Goal: Check status: Check status

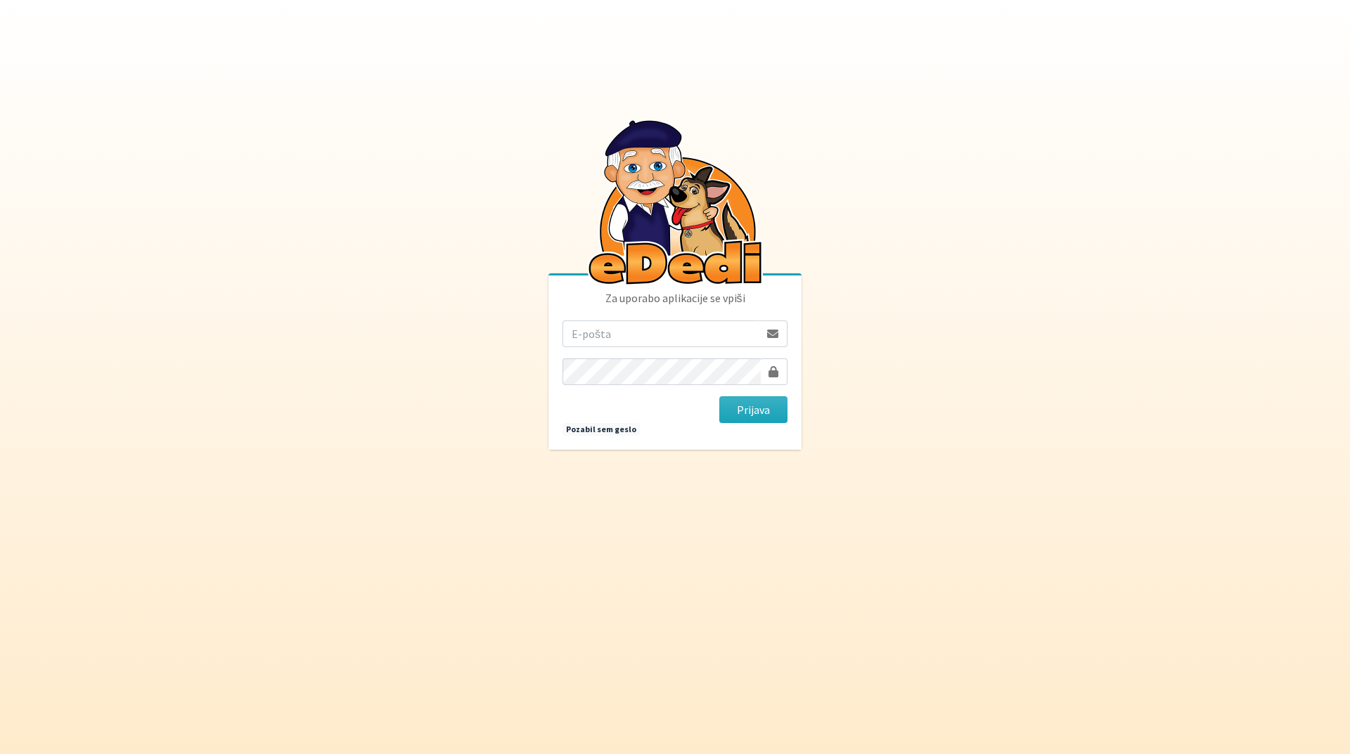
click at [627, 342] on input "email" at bounding box center [660, 334] width 197 height 27
type input "tanja.ficko@gmail.com"
click at [730, 413] on button "Prijava" at bounding box center [753, 409] width 68 height 27
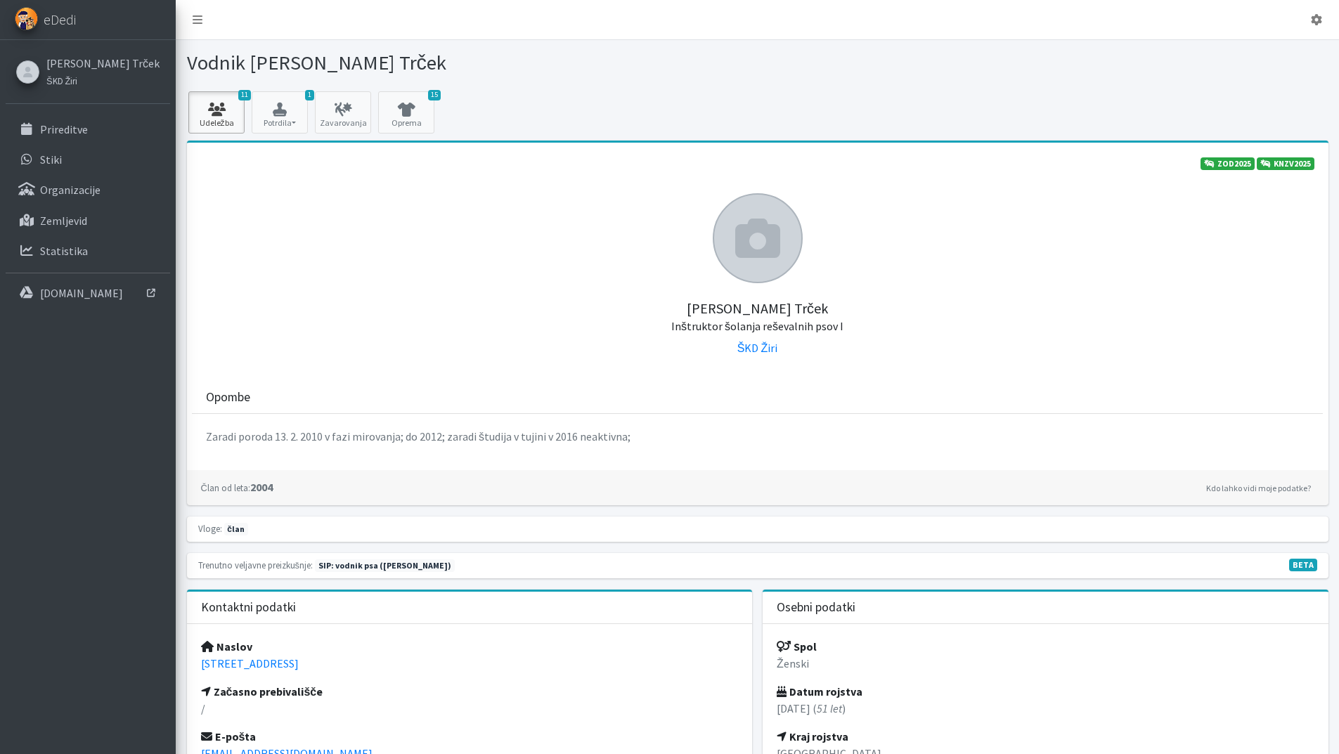
click at [242, 101] on link "11 Udeležba" at bounding box center [216, 112] width 56 height 42
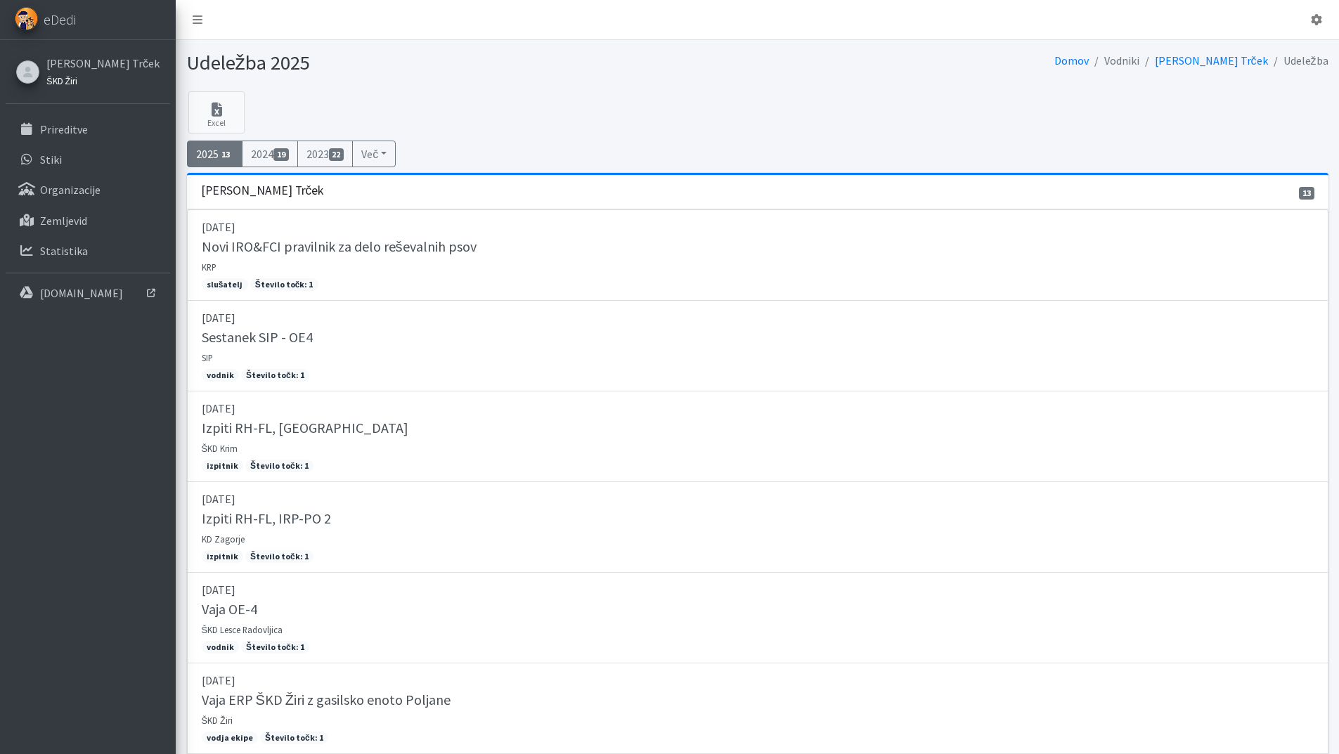
click at [71, 83] on small "ŠKD Žiri" at bounding box center [61, 80] width 31 height 11
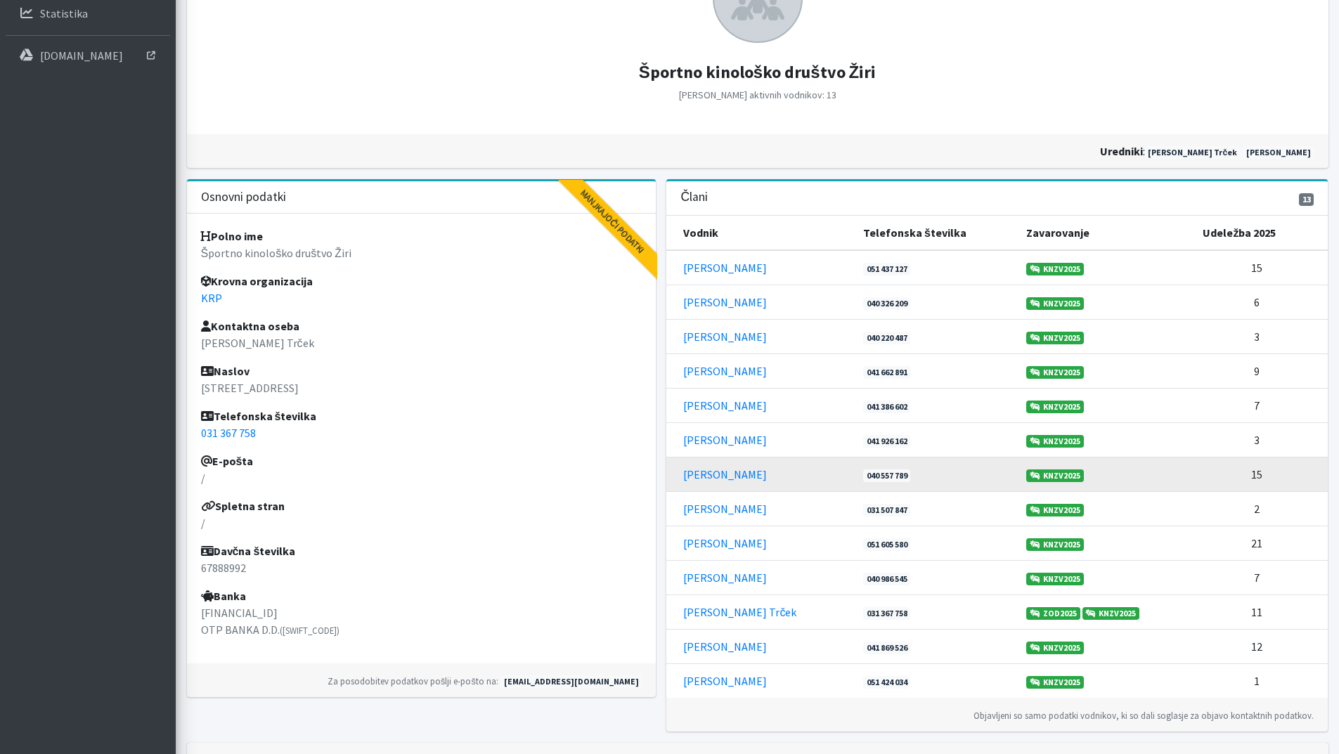
scroll to position [281, 0]
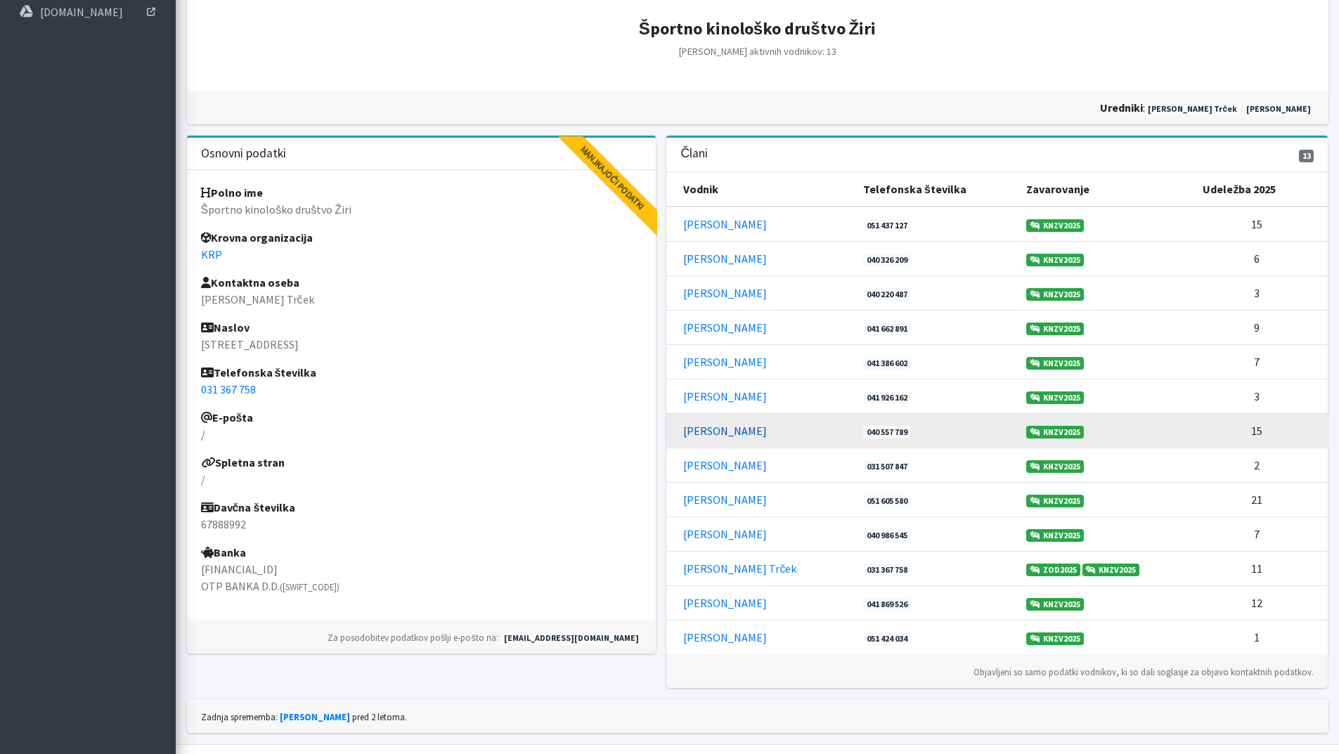
click at [730, 437] on link "Larisa Bogataj" at bounding box center [725, 431] width 84 height 14
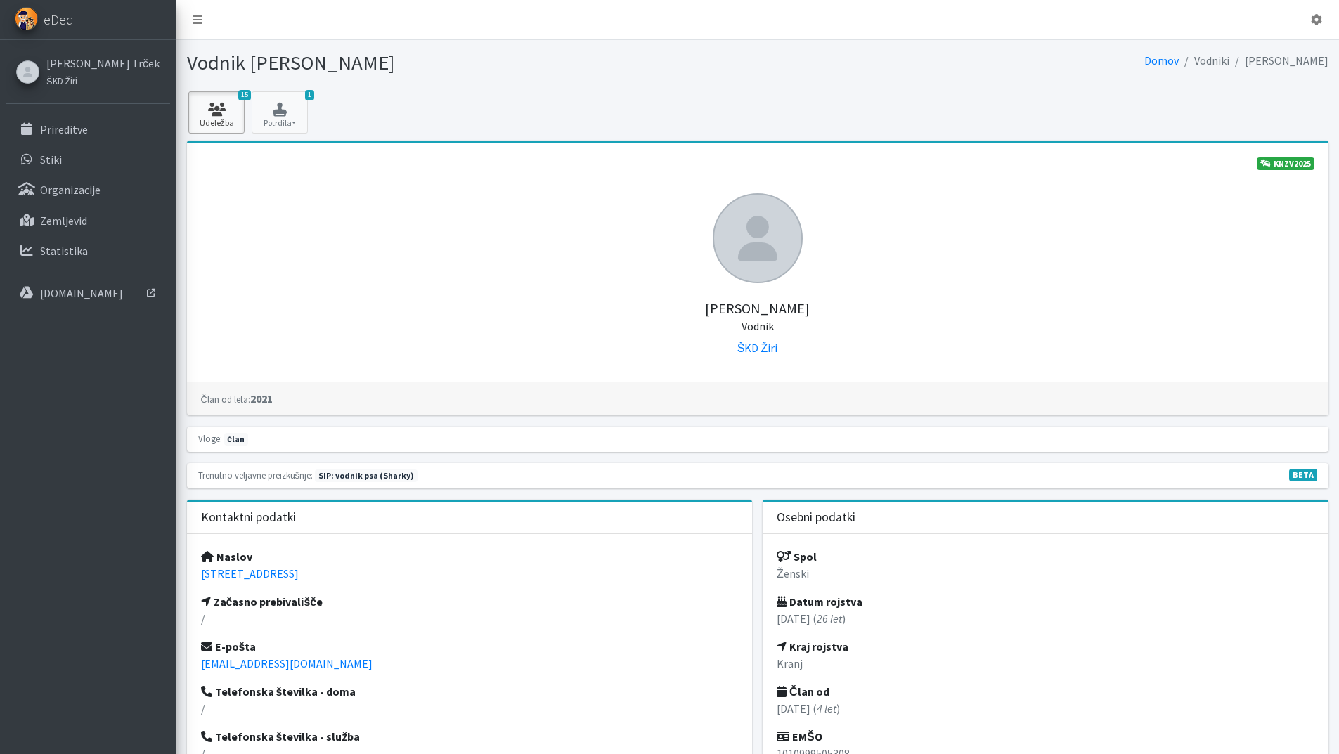
click at [217, 110] on icon at bounding box center [217, 110] width 48 height 14
click at [83, 81] on link "ŠKD Žiri" at bounding box center [102, 80] width 113 height 17
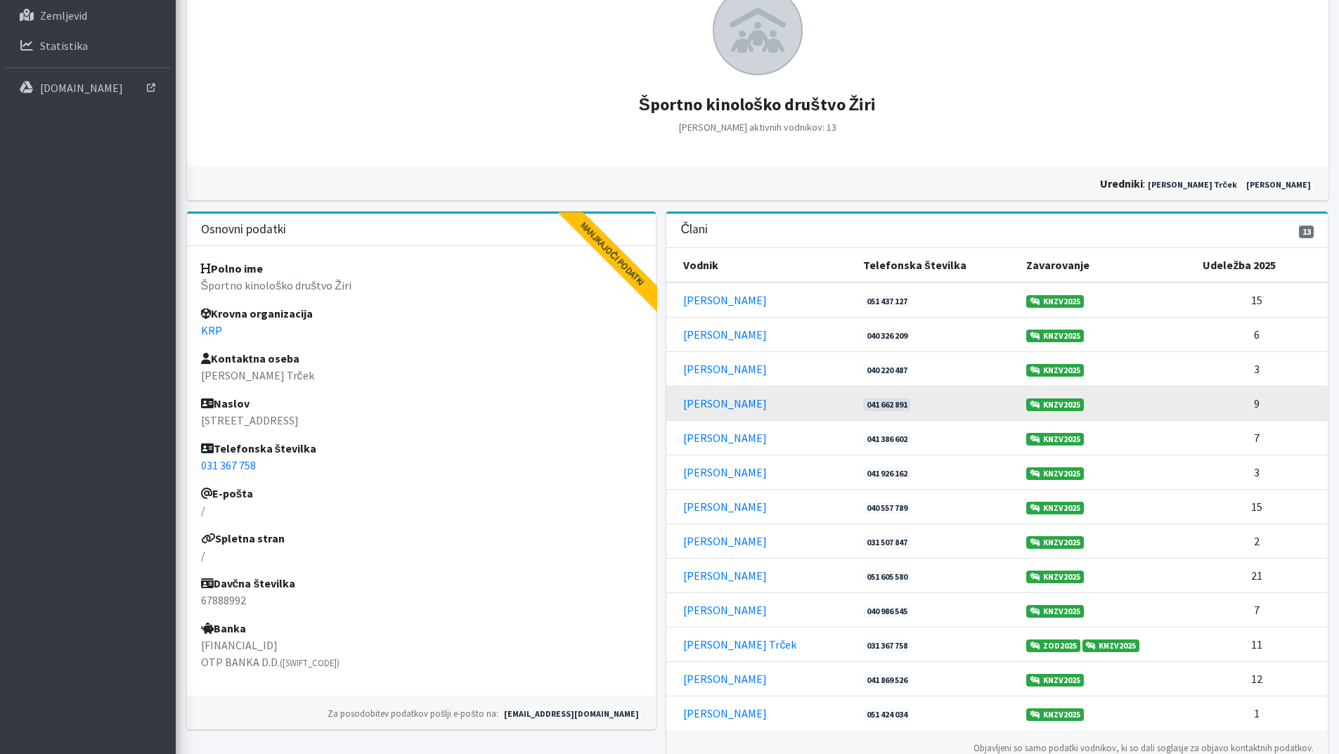
scroll to position [281, 0]
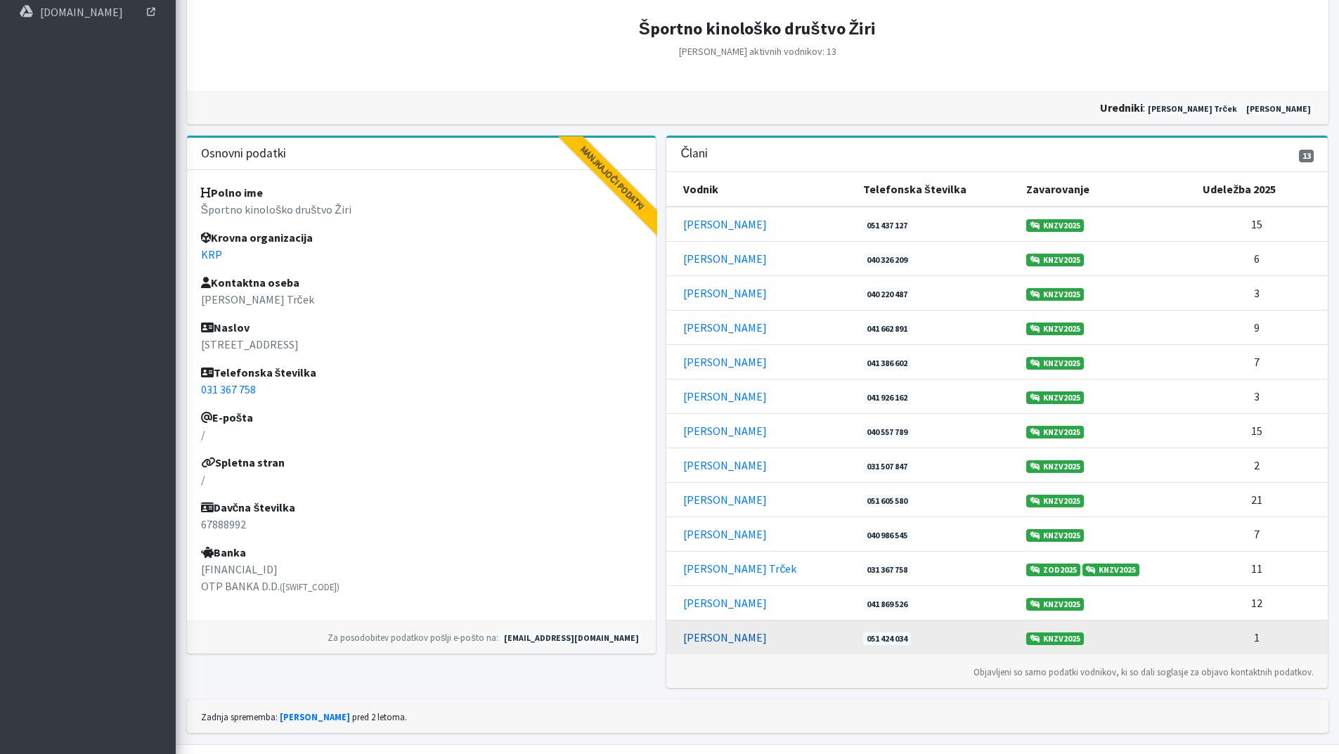
click at [713, 638] on link "[PERSON_NAME]" at bounding box center [725, 638] width 84 height 14
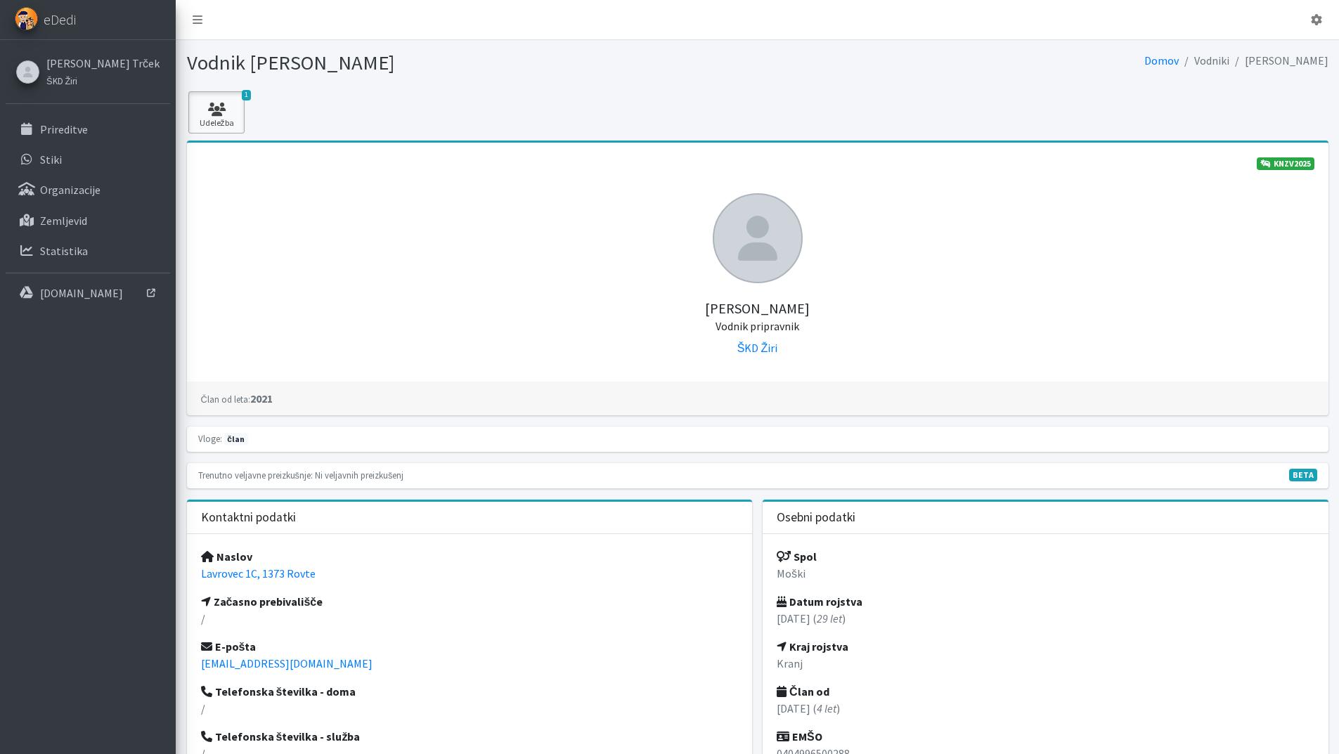
click at [219, 113] on icon at bounding box center [217, 110] width 48 height 14
click at [57, 82] on small "ŠKD Žiri" at bounding box center [61, 80] width 31 height 11
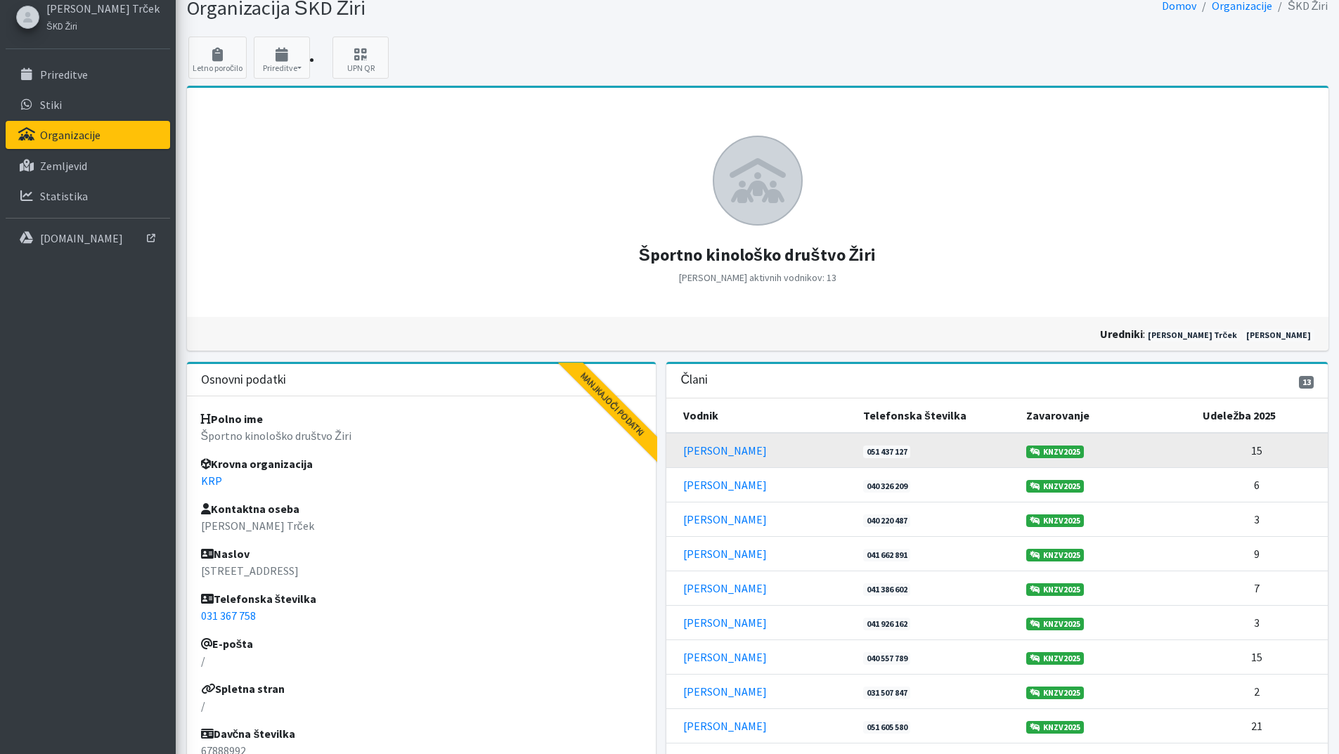
scroll to position [141, 0]
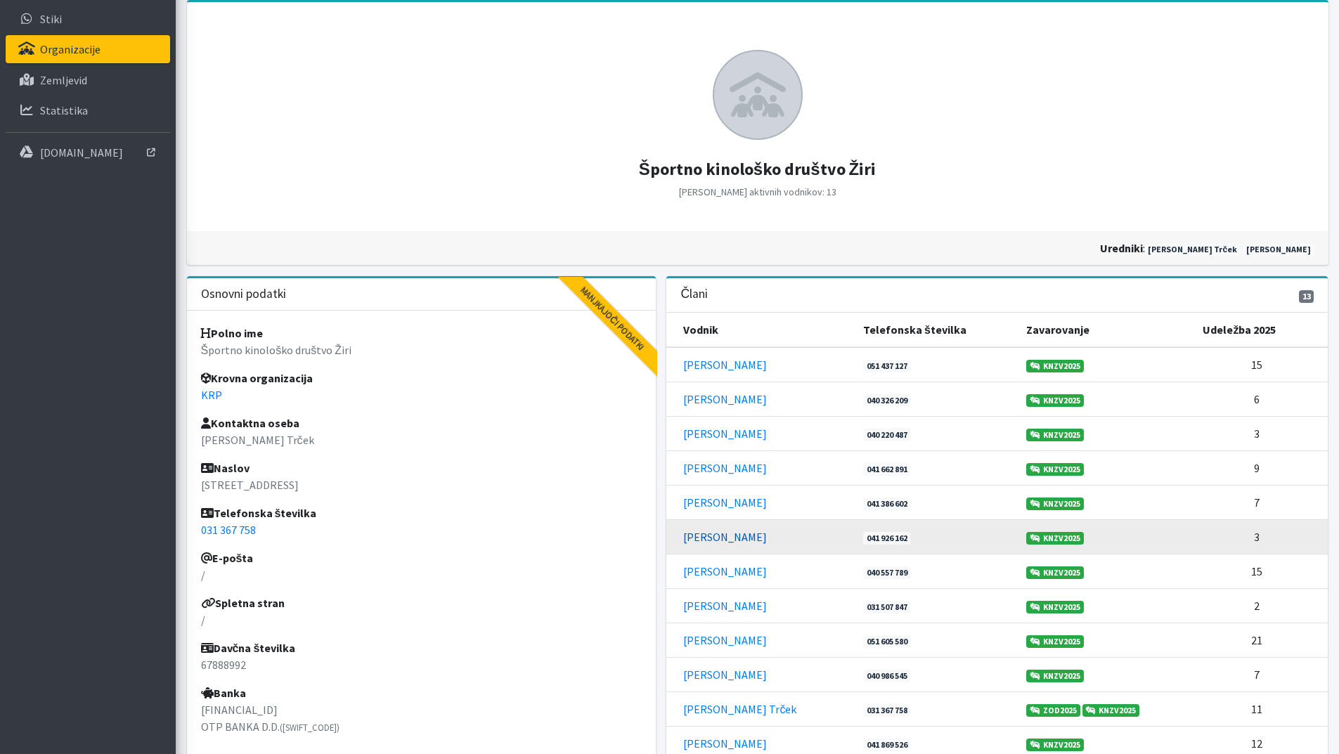
click at [716, 539] on link "[PERSON_NAME]" at bounding box center [725, 537] width 84 height 14
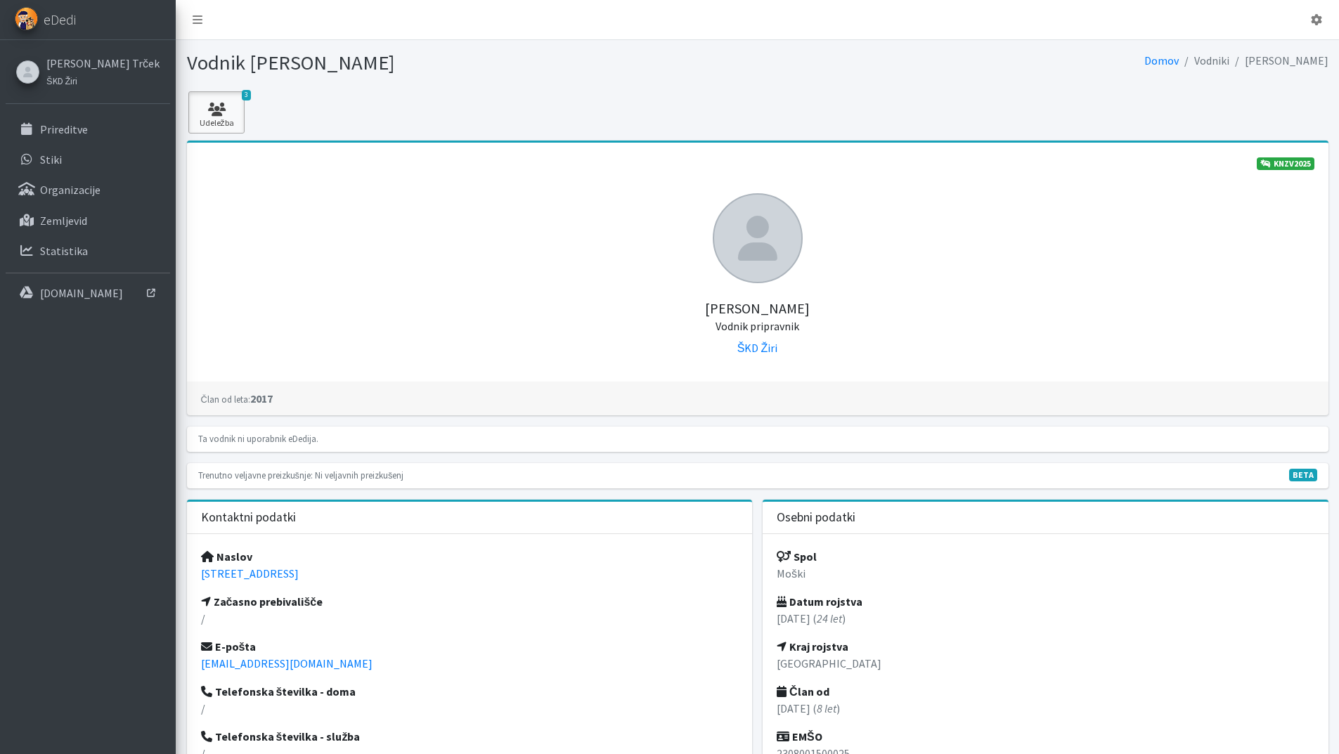
click at [222, 121] on link "3 Udeležba" at bounding box center [216, 112] width 56 height 42
click at [76, 81] on small "ŠKD Žiri" at bounding box center [61, 80] width 31 height 11
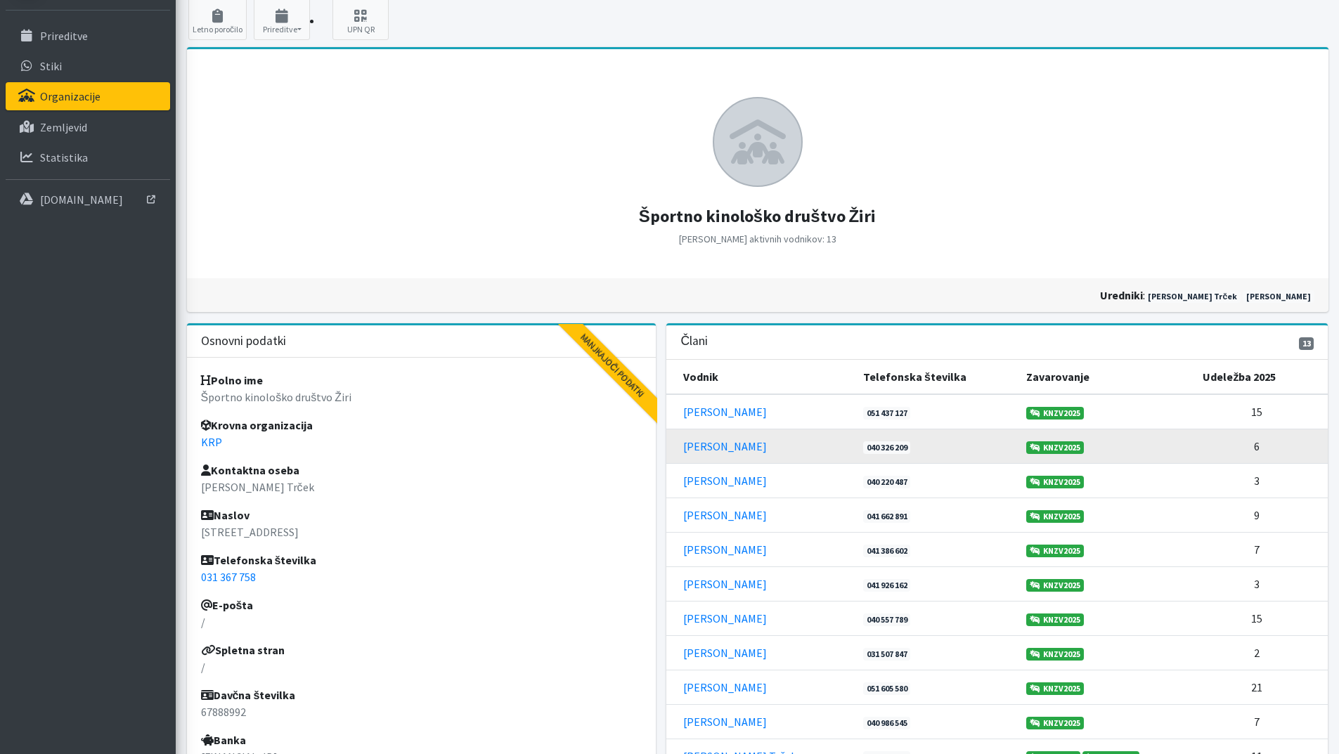
scroll to position [141, 0]
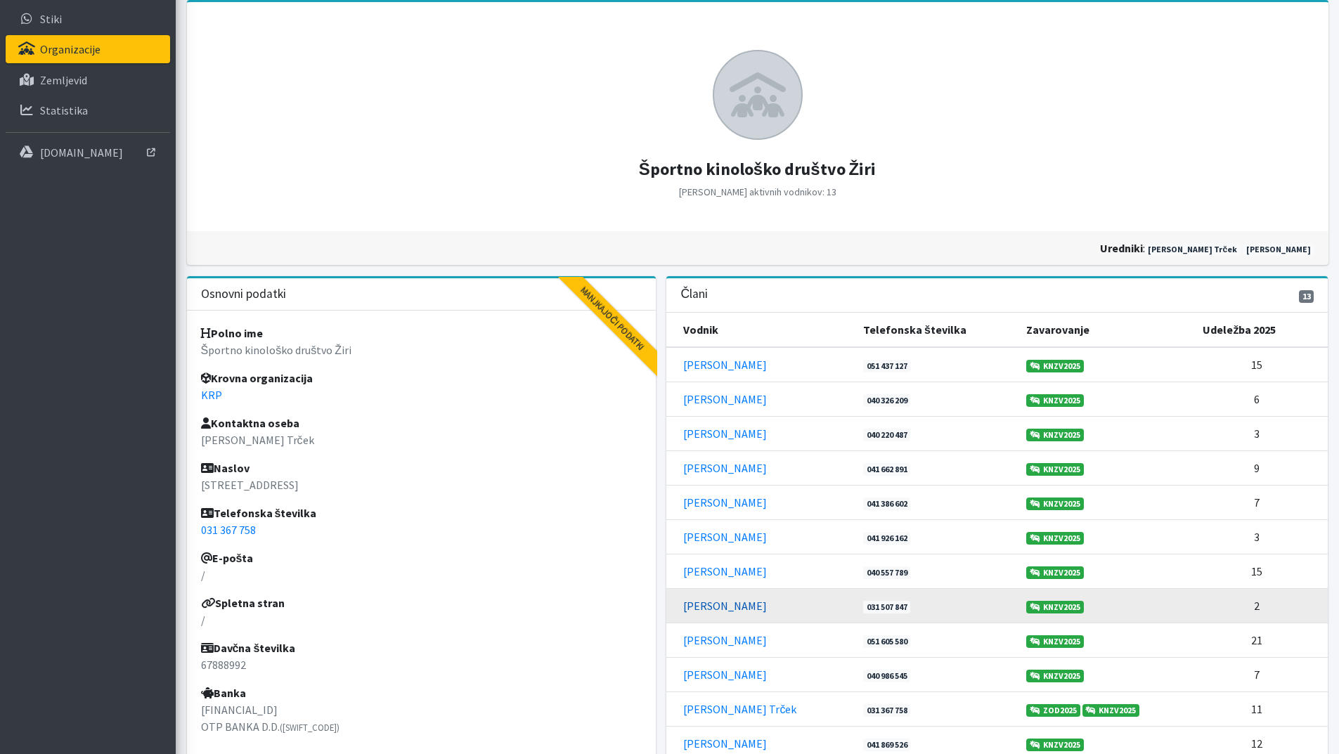
click at [712, 605] on link "[PERSON_NAME]" at bounding box center [725, 606] width 84 height 14
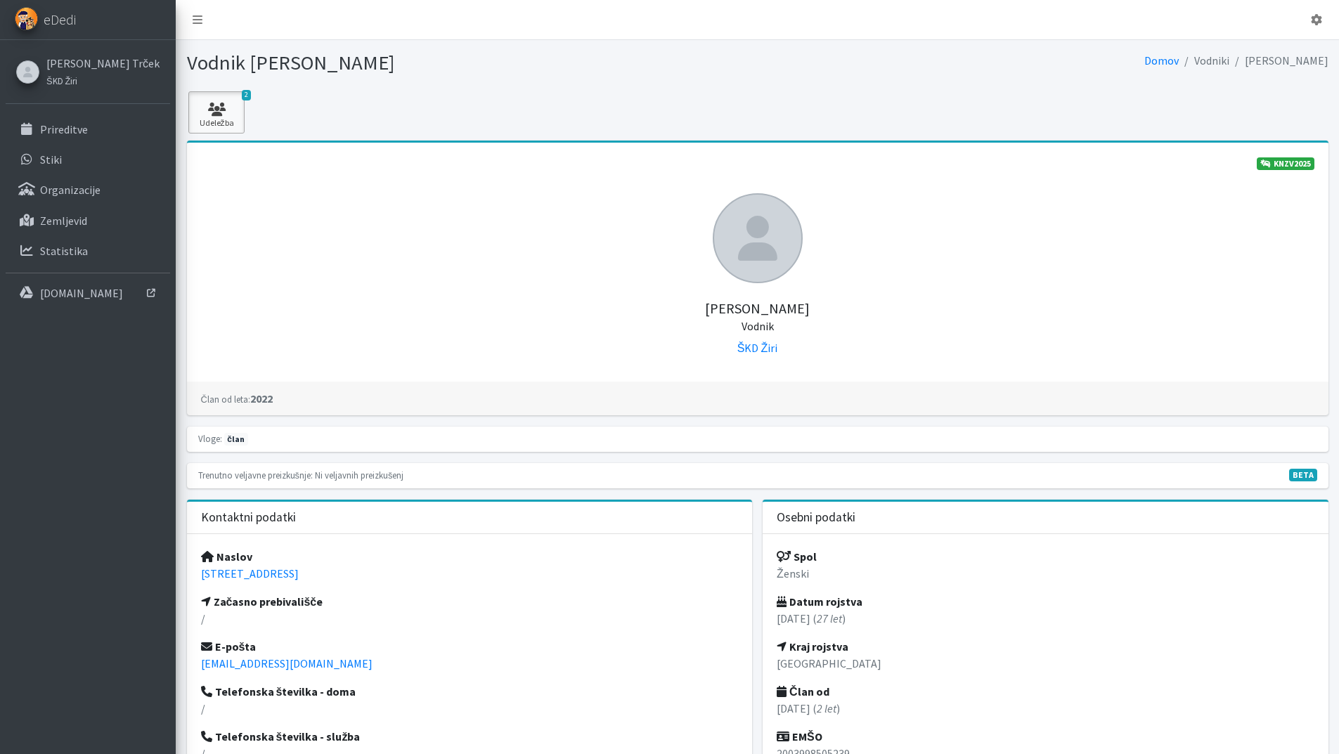
click at [221, 111] on icon at bounding box center [217, 110] width 48 height 14
